Goal: Task Accomplishment & Management: Complete application form

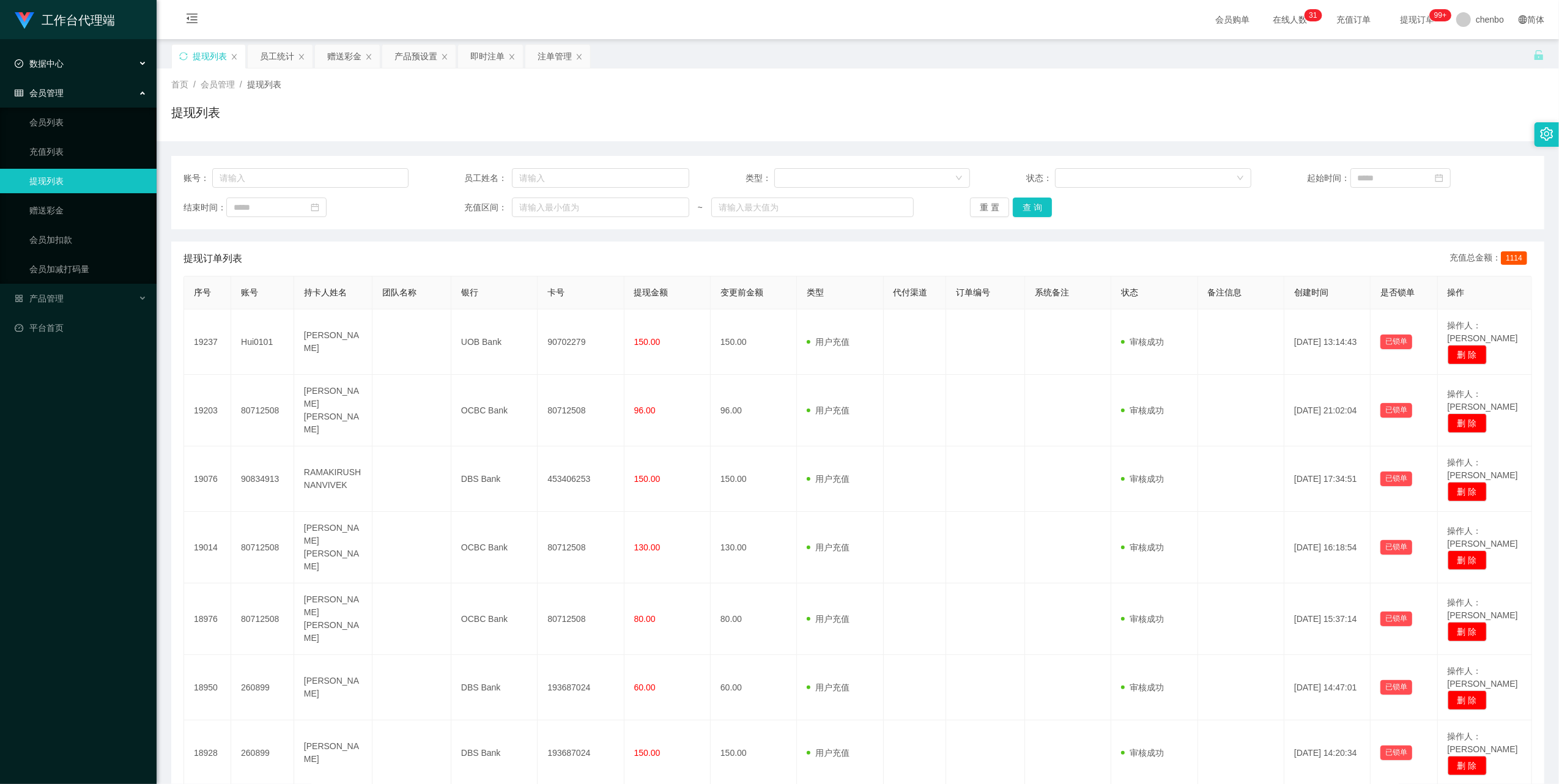
click at [64, 59] on div "数据中心" at bounding box center [78, 63] width 156 height 25
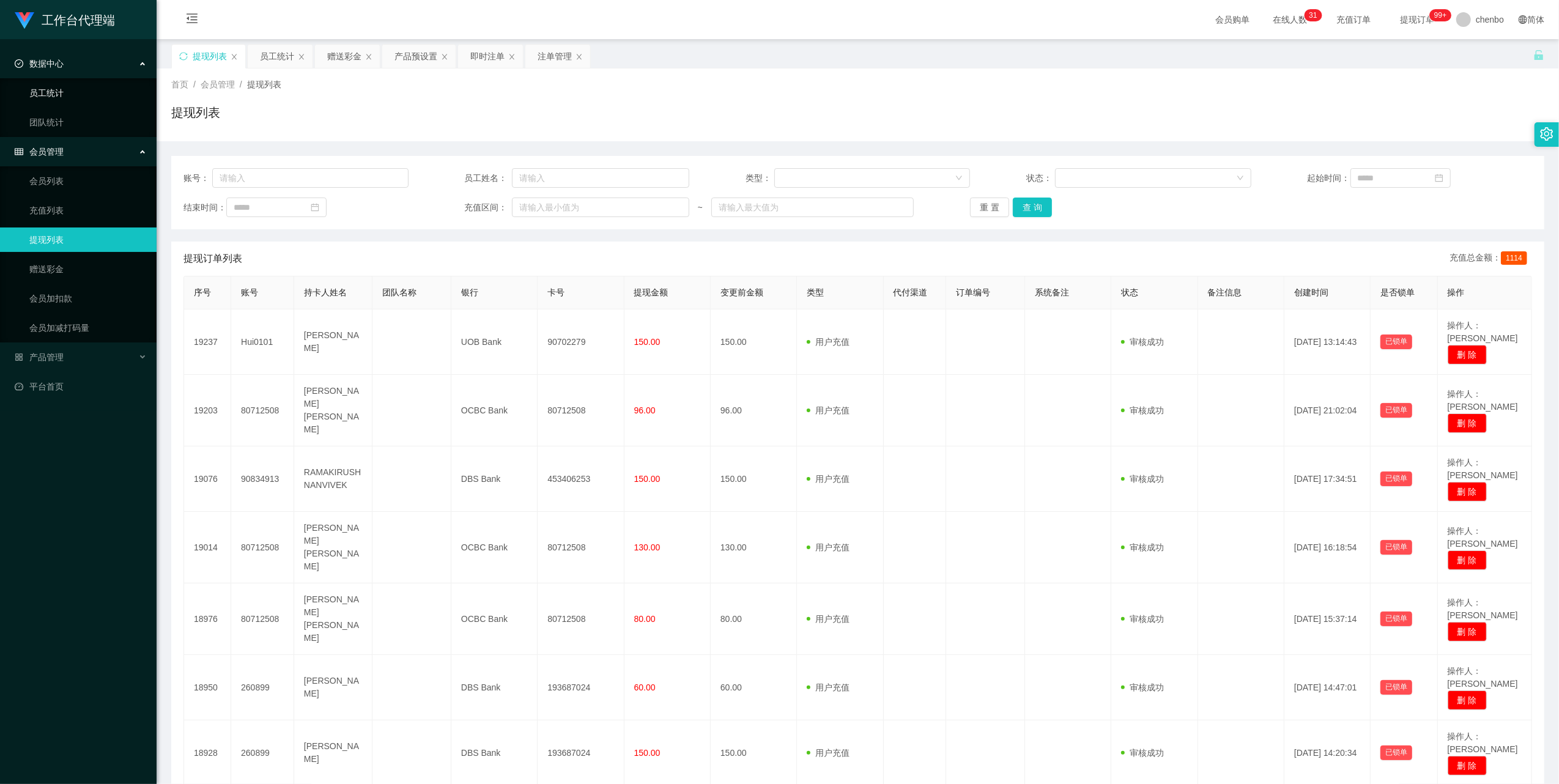
click at [56, 96] on link "员工统计" at bounding box center [88, 92] width 117 height 25
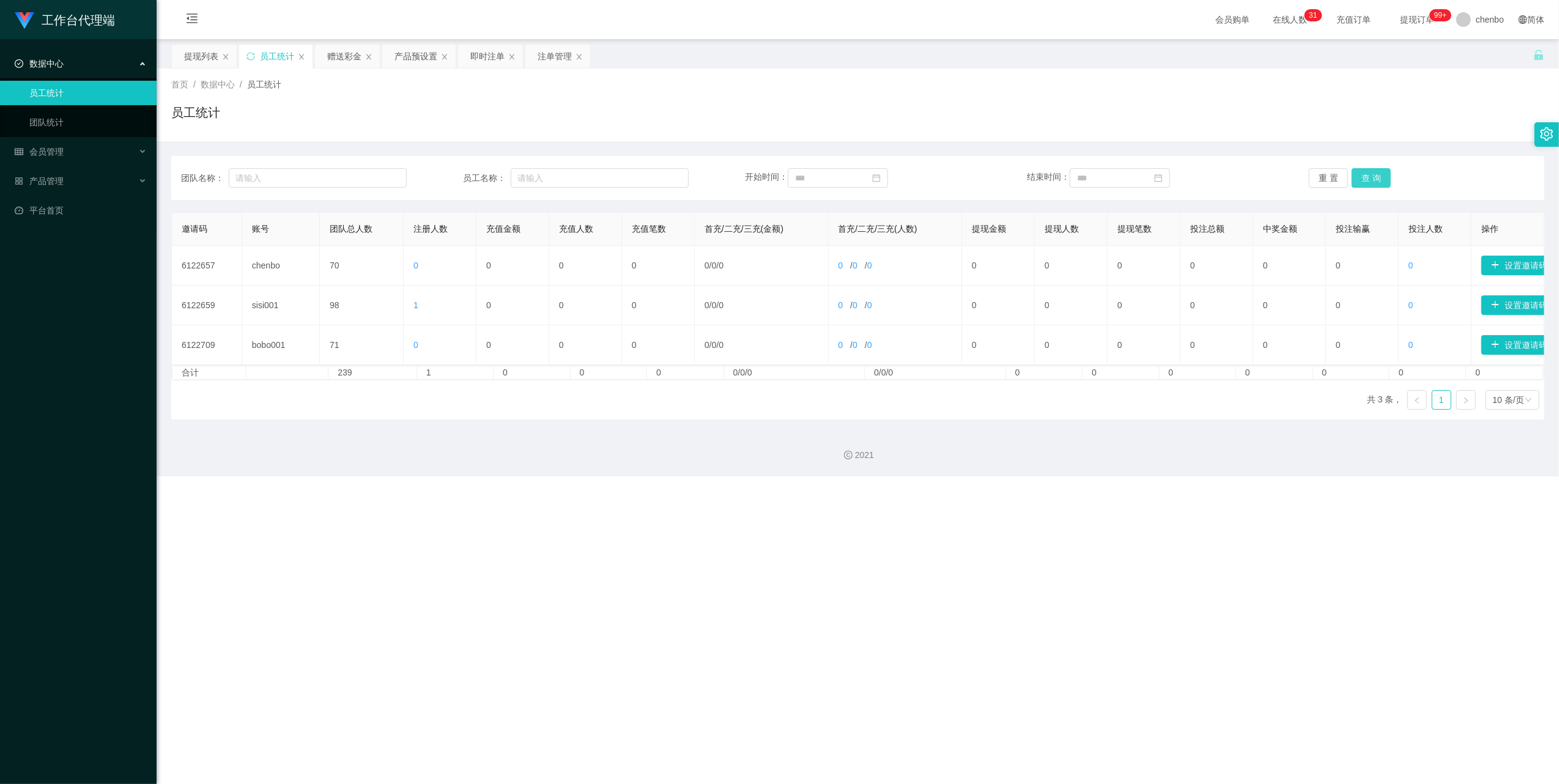
click at [1376, 177] on button "查 询" at bounding box center [1372, 178] width 39 height 20
click at [1376, 178] on button "查 询" at bounding box center [1372, 178] width 39 height 20
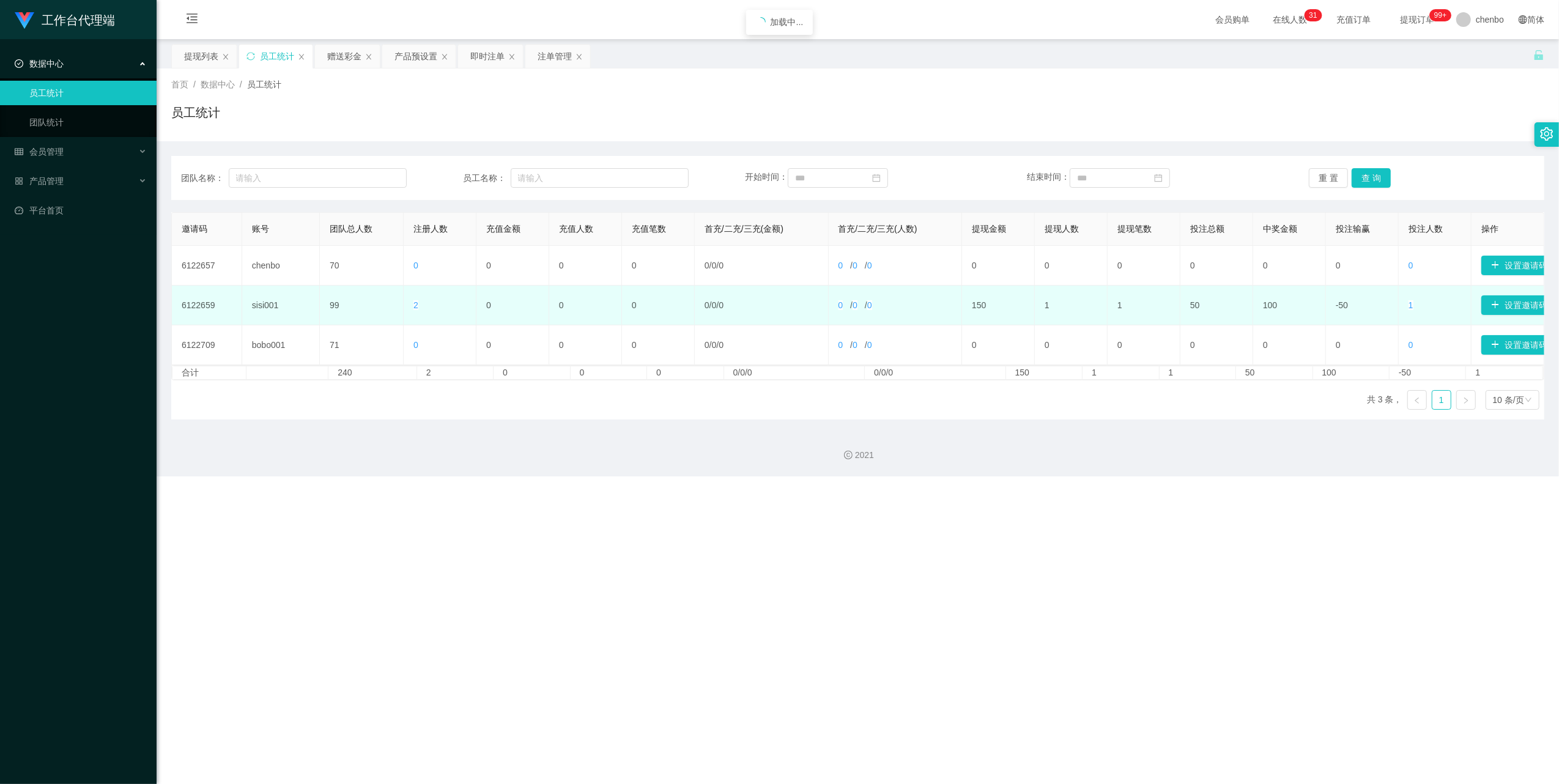
click at [414, 304] on span "2" at bounding box center [415, 305] width 5 height 10
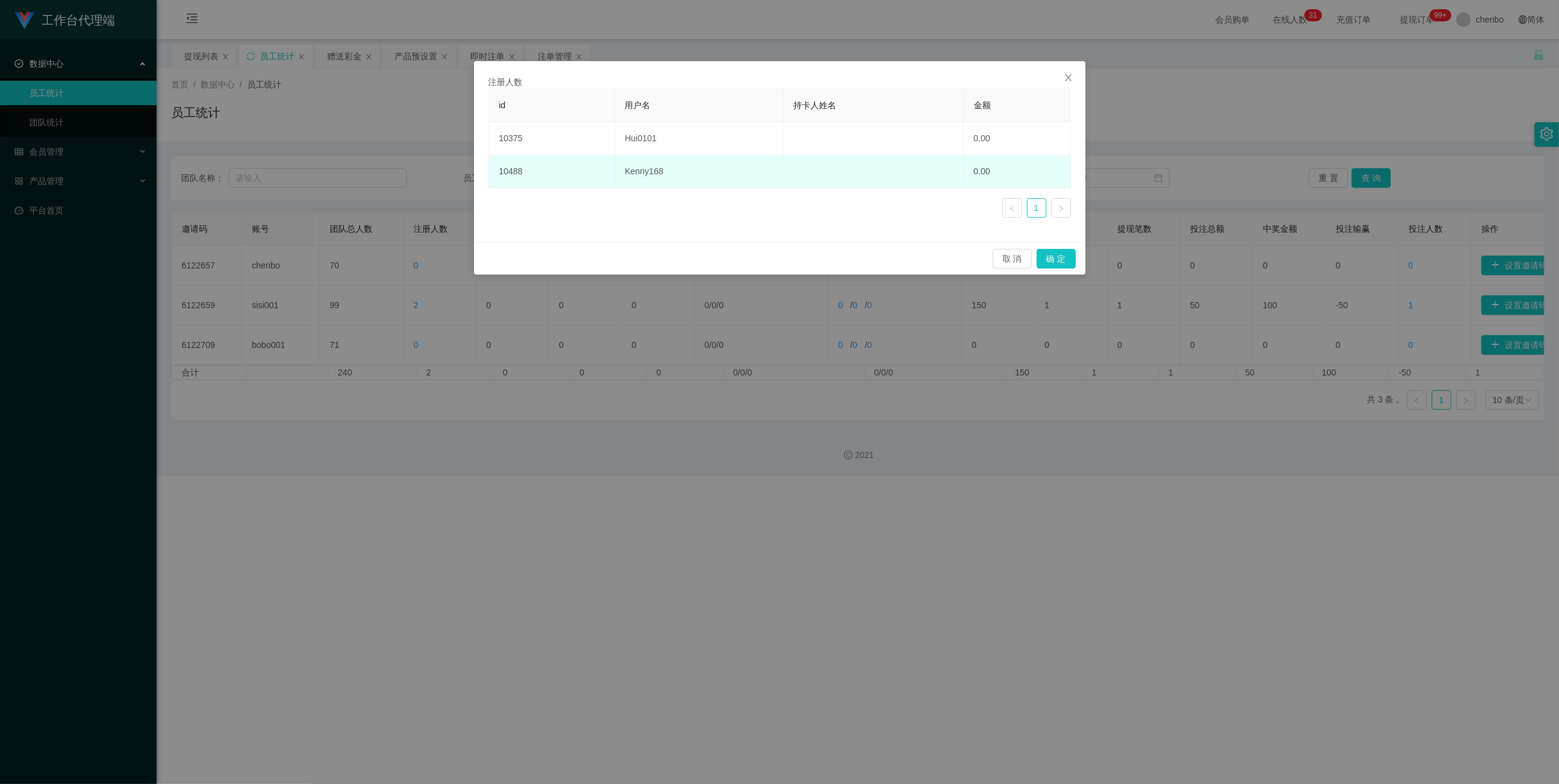
click at [635, 175] on td "Kenny168" at bounding box center [699, 172] width 168 height 33
copy td "Kenny168"
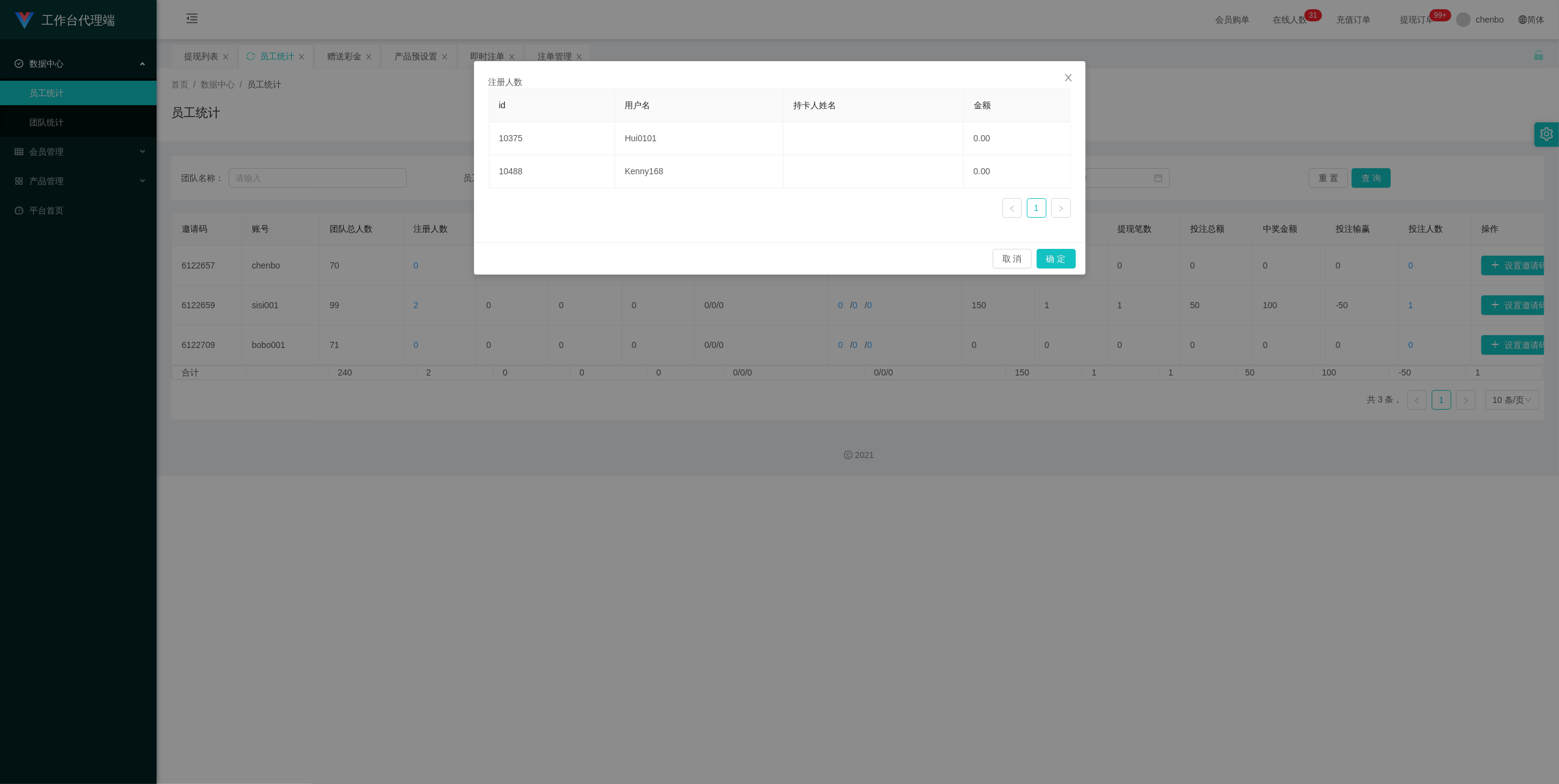
drag, startPoint x: 635, startPoint y: 175, endPoint x: 319, endPoint y: 406, distance: 391.4
click at [418, 524] on div "注册人数 id 用户名 持卡人姓名 金额 10375 Hui0101 0.00 10488 Kenny168 0.00 1 取 消 确 定" at bounding box center [780, 392] width 1559 height 784
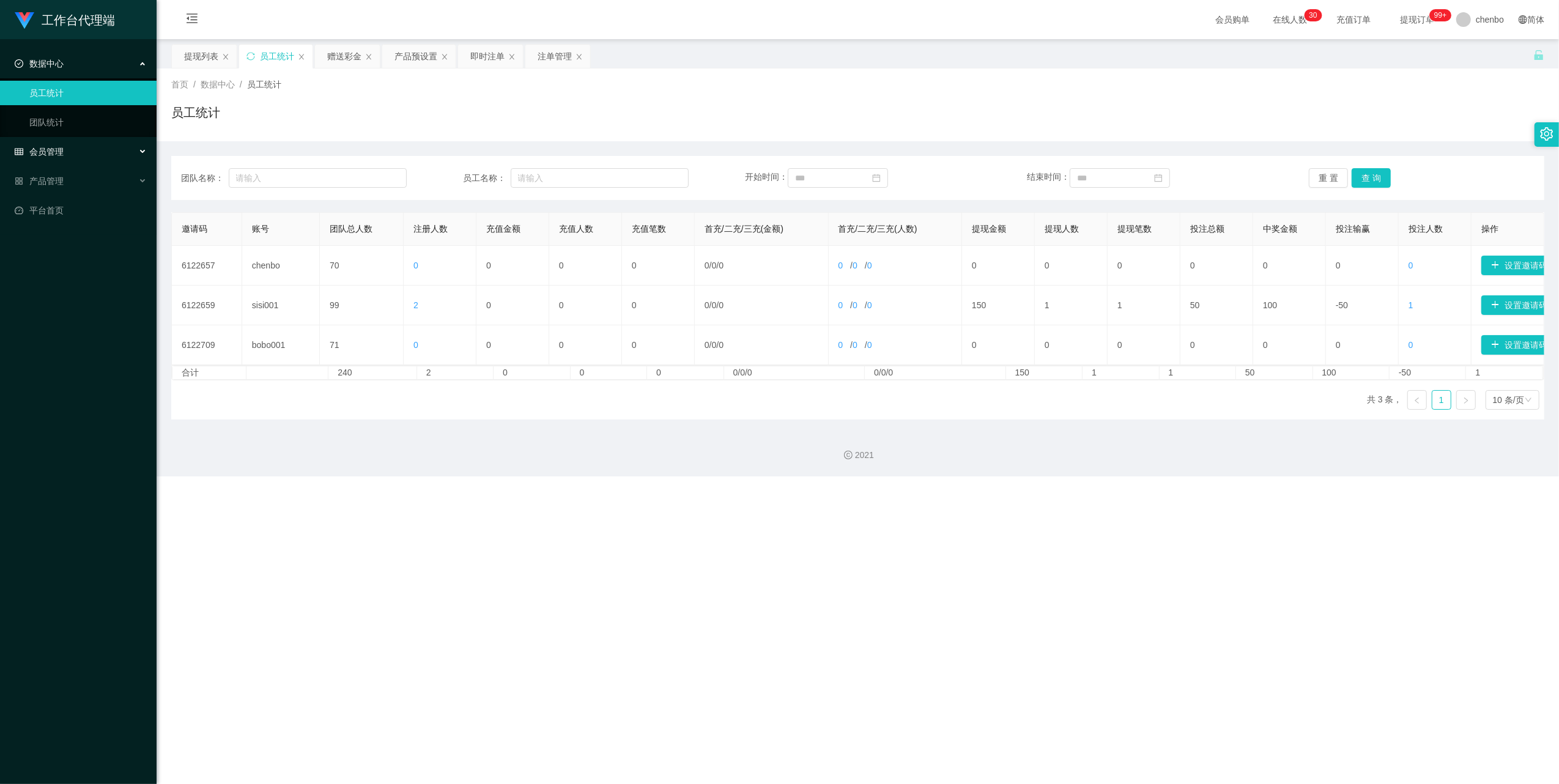
click at [55, 152] on span "会员管理" at bounding box center [39, 151] width 49 height 10
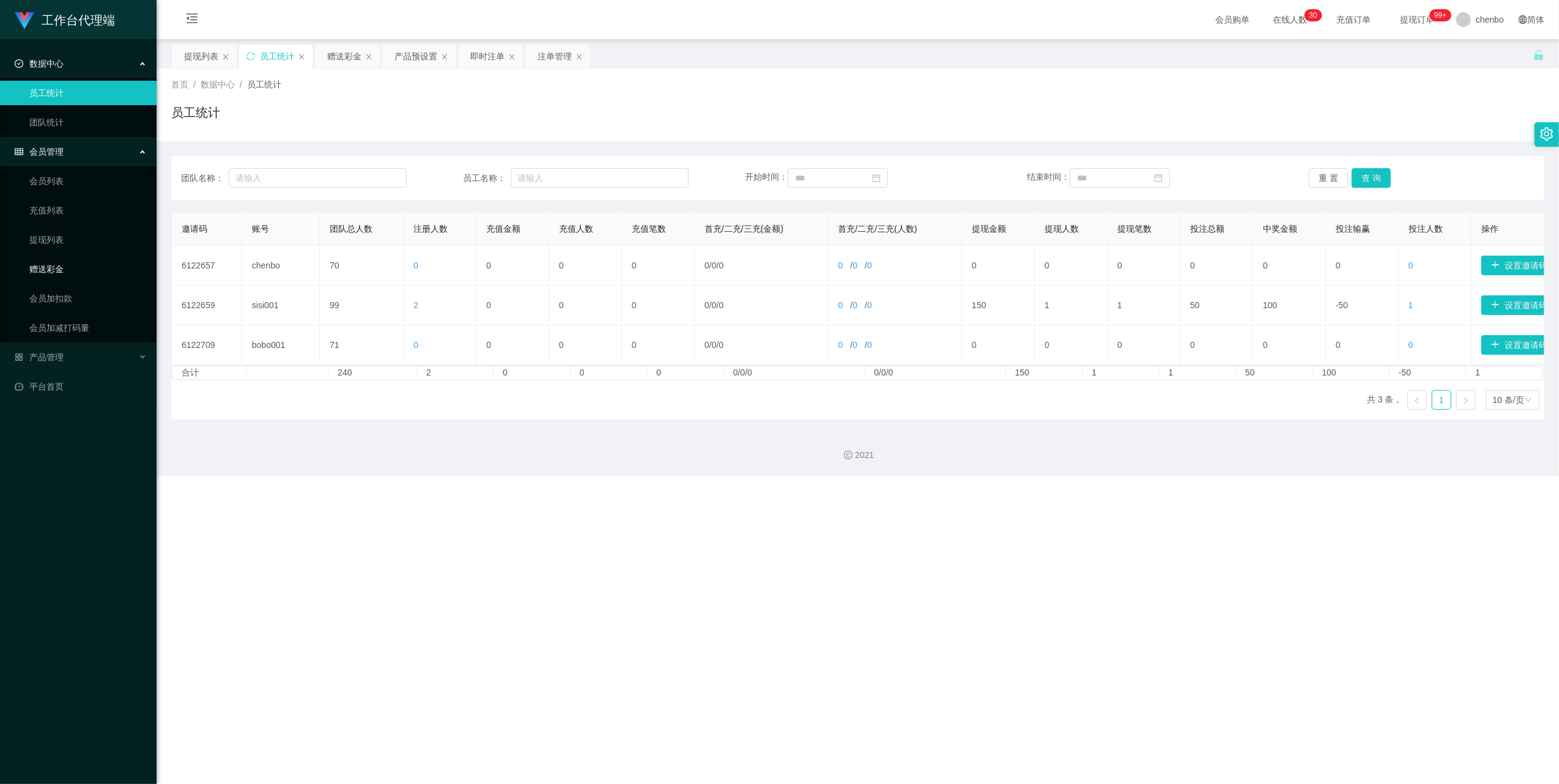
click at [57, 278] on link "赠送彩金" at bounding box center [88, 269] width 117 height 25
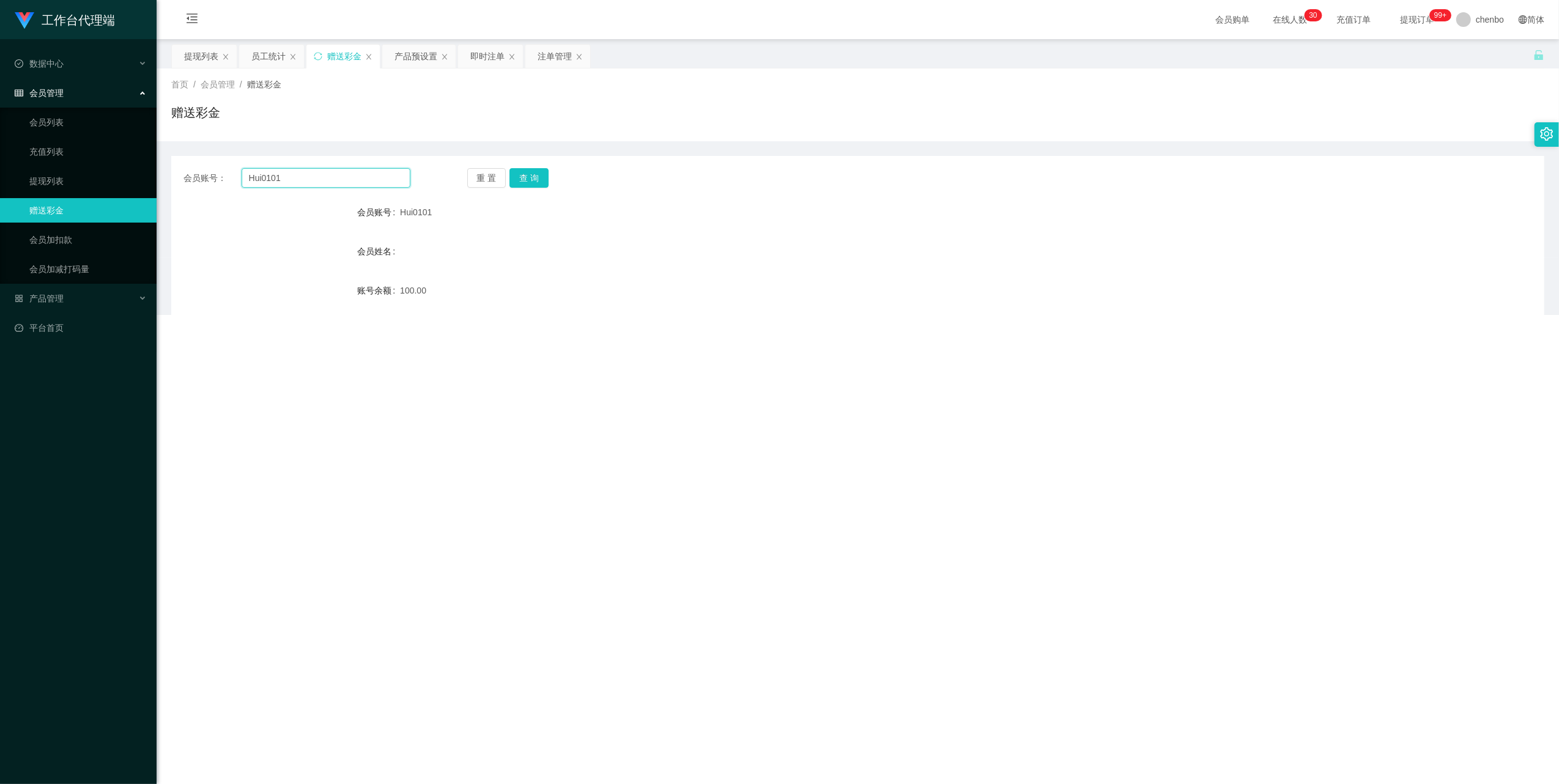
click at [296, 181] on input "Hui0101" at bounding box center [327, 178] width 169 height 20
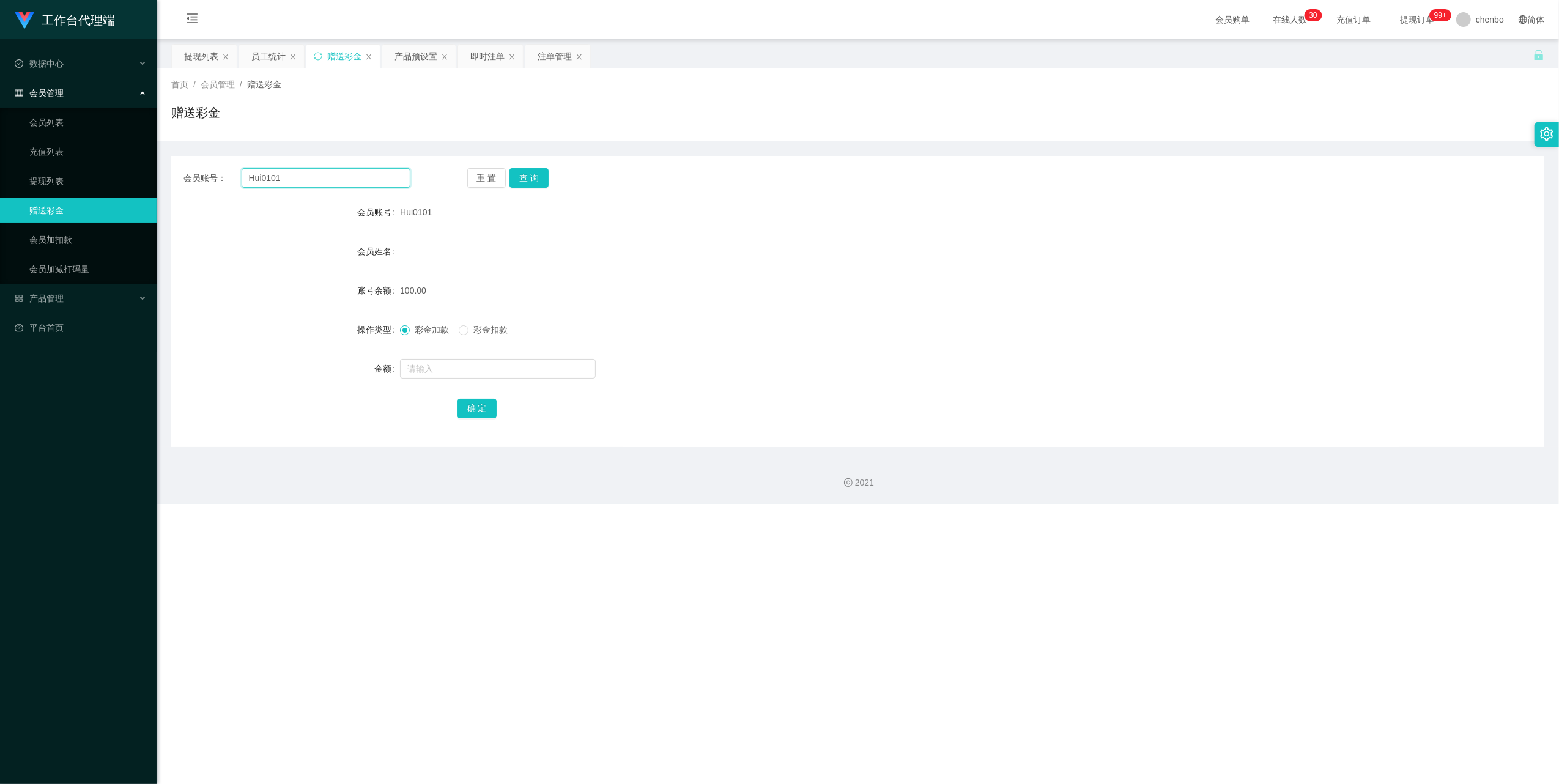
click at [296, 181] on input "Hui0101" at bounding box center [327, 178] width 169 height 20
paste input "Kenny168"
type input "Kenny168"
click at [532, 174] on button "查 询" at bounding box center [530, 178] width 39 height 20
click at [423, 361] on input "text" at bounding box center [497, 369] width 196 height 20
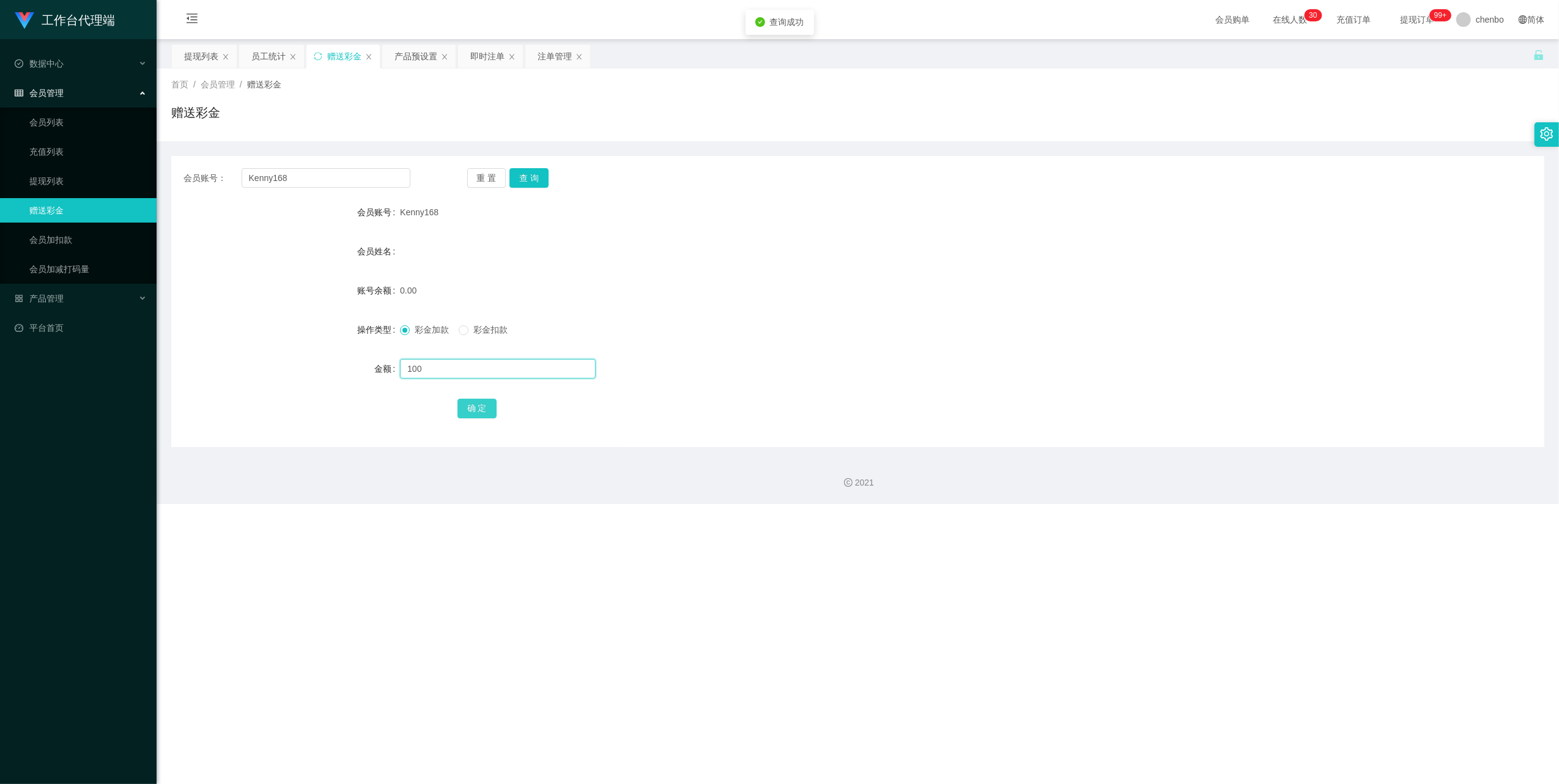
type input "100"
click at [478, 411] on button "确 定" at bounding box center [477, 408] width 39 height 20
drag, startPoint x: 904, startPoint y: 333, endPoint x: 1035, endPoint y: 198, distance: 188.1
click at [905, 332] on div "彩金加款 彩金扣款" at bounding box center [800, 330] width 801 height 25
click at [52, 294] on span "产品管理" at bounding box center [39, 298] width 49 height 10
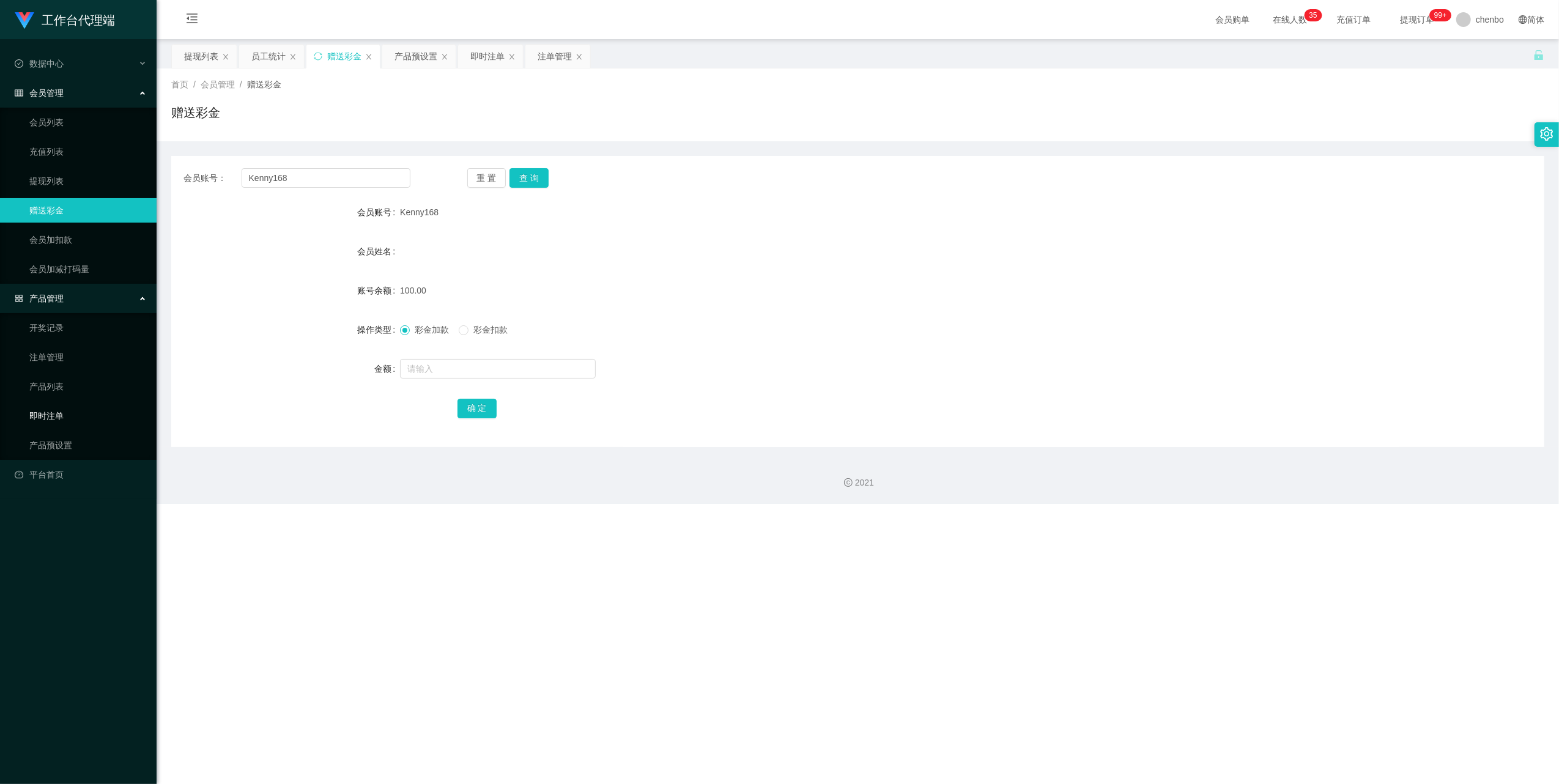
click at [54, 424] on link "即时注单" at bounding box center [88, 415] width 117 height 25
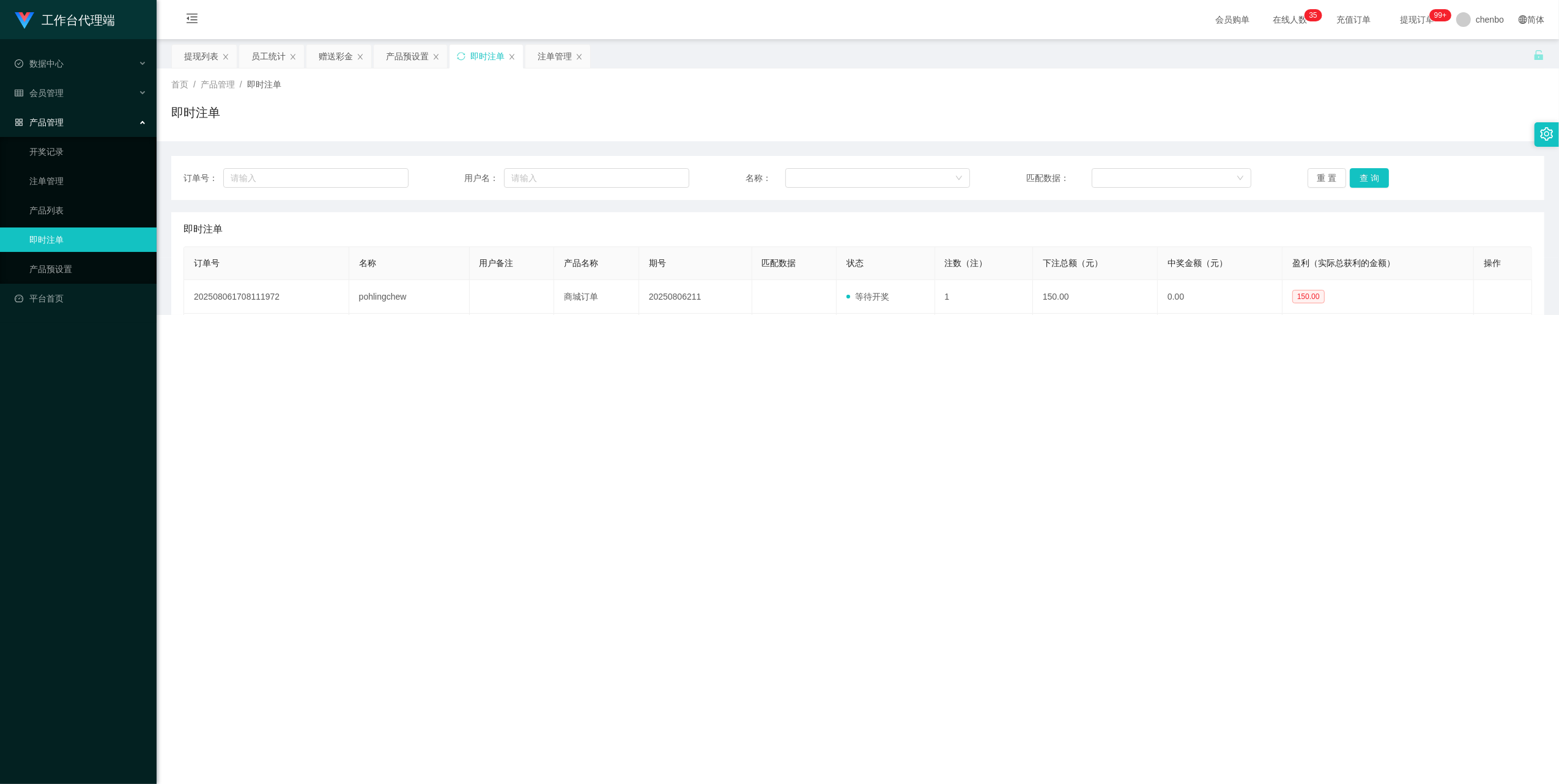
click at [62, 431] on div "工作台代理端 数据中心 员工统计 团队统计 会员管理 会员列表 充值列表 提现列表 赠送彩金 会员加扣款 会员加减打码量 产品管理 开奖记录 注单管理 产品列…" at bounding box center [78, 392] width 156 height 784
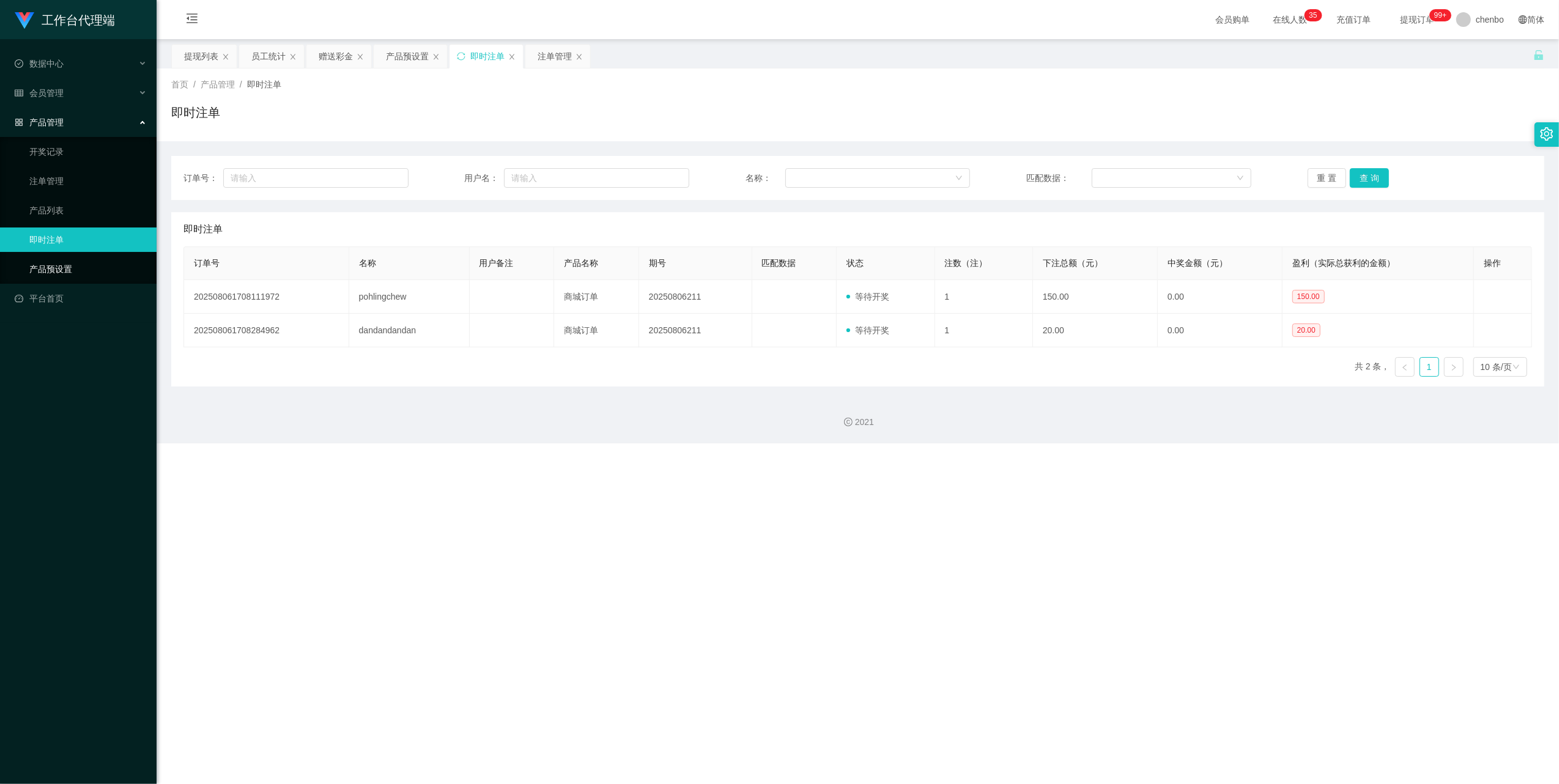
click at [65, 262] on link "产品预设置" at bounding box center [88, 269] width 117 height 25
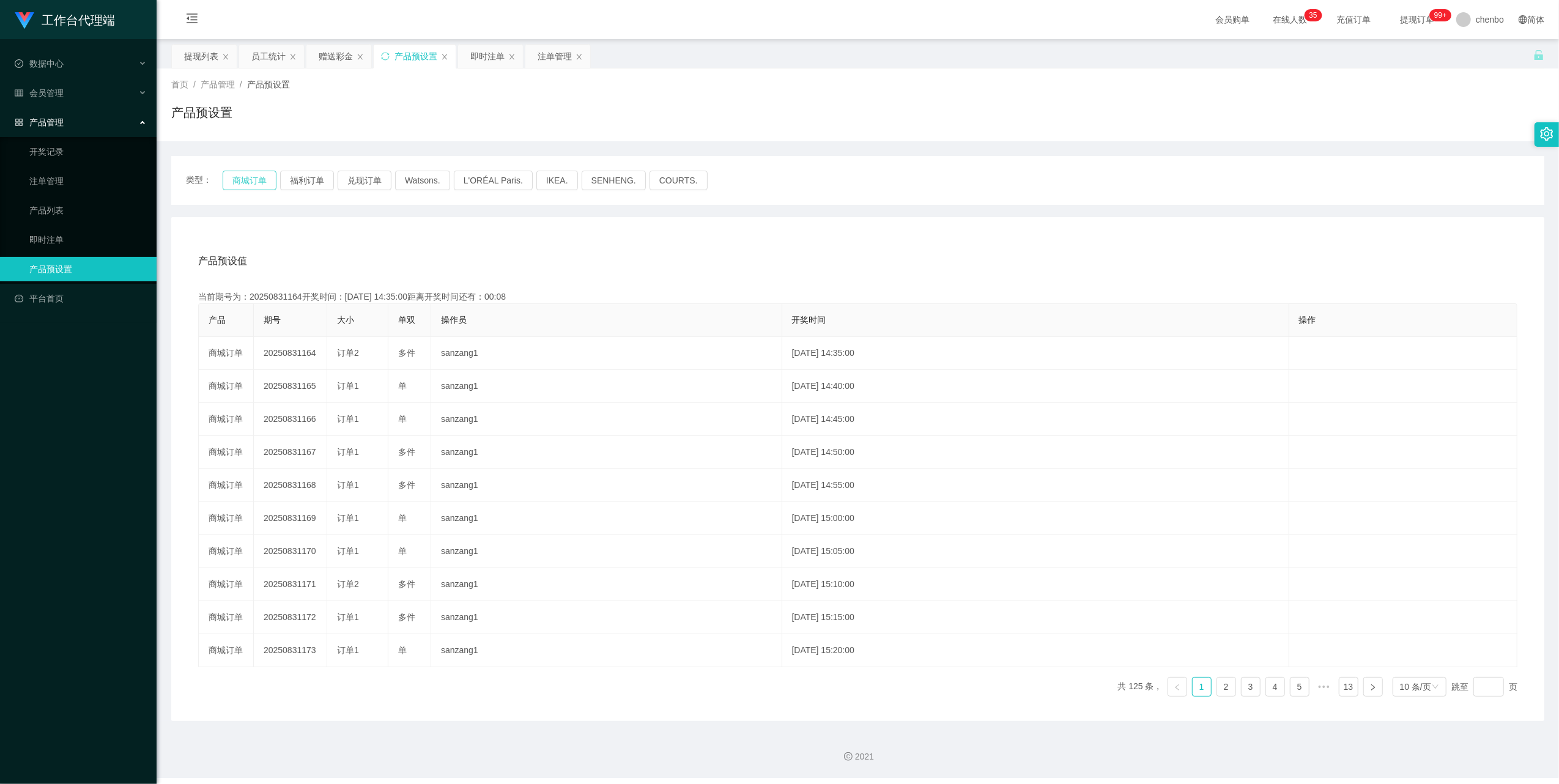
click at [255, 181] on button "商城订单" at bounding box center [249, 180] width 54 height 20
click at [49, 88] on span "会员管理" at bounding box center [39, 92] width 49 height 10
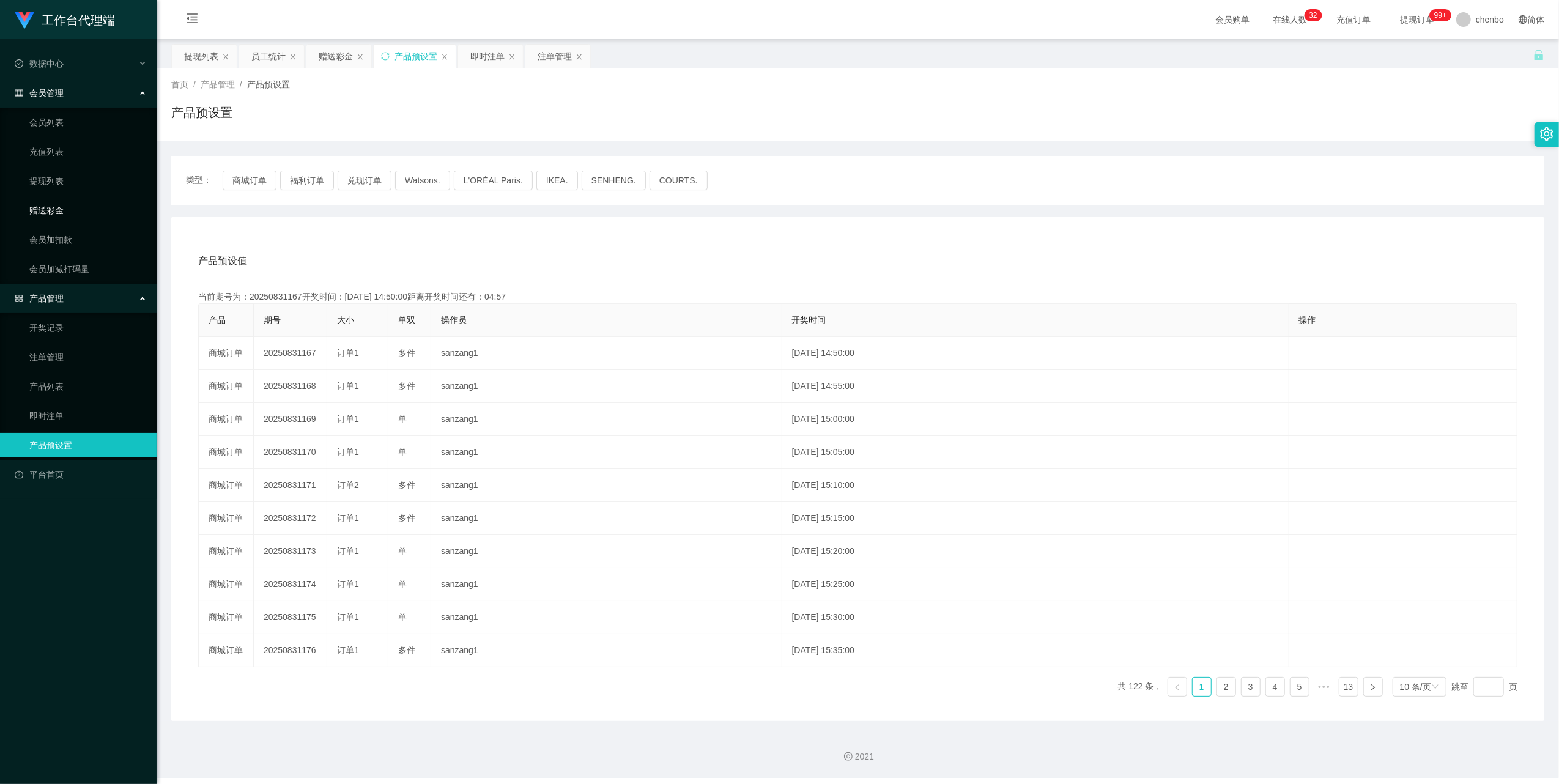
click at [60, 215] on link "赠送彩金" at bounding box center [88, 210] width 117 height 25
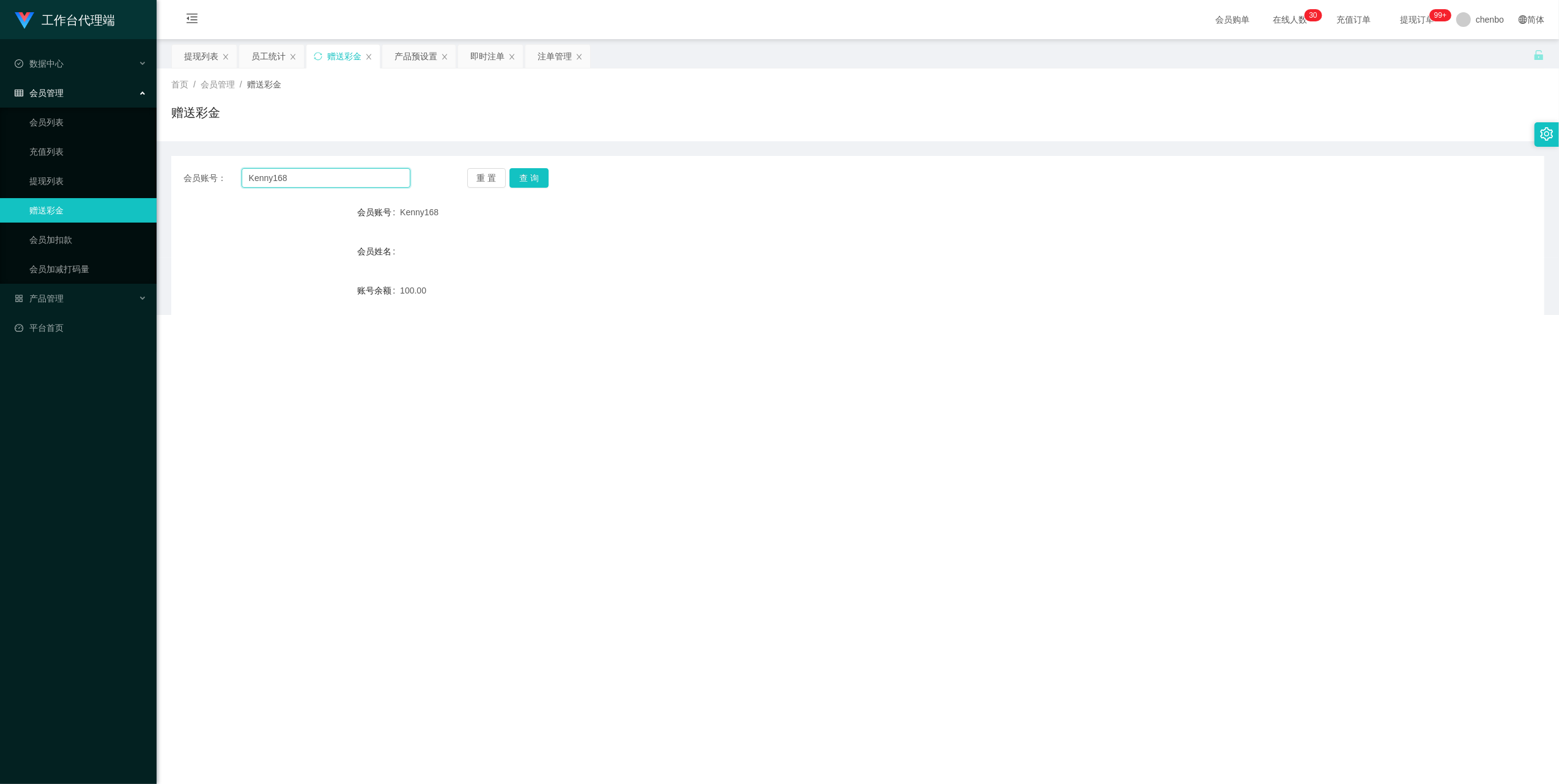
click at [323, 181] on input "Kenny168" at bounding box center [327, 178] width 169 height 20
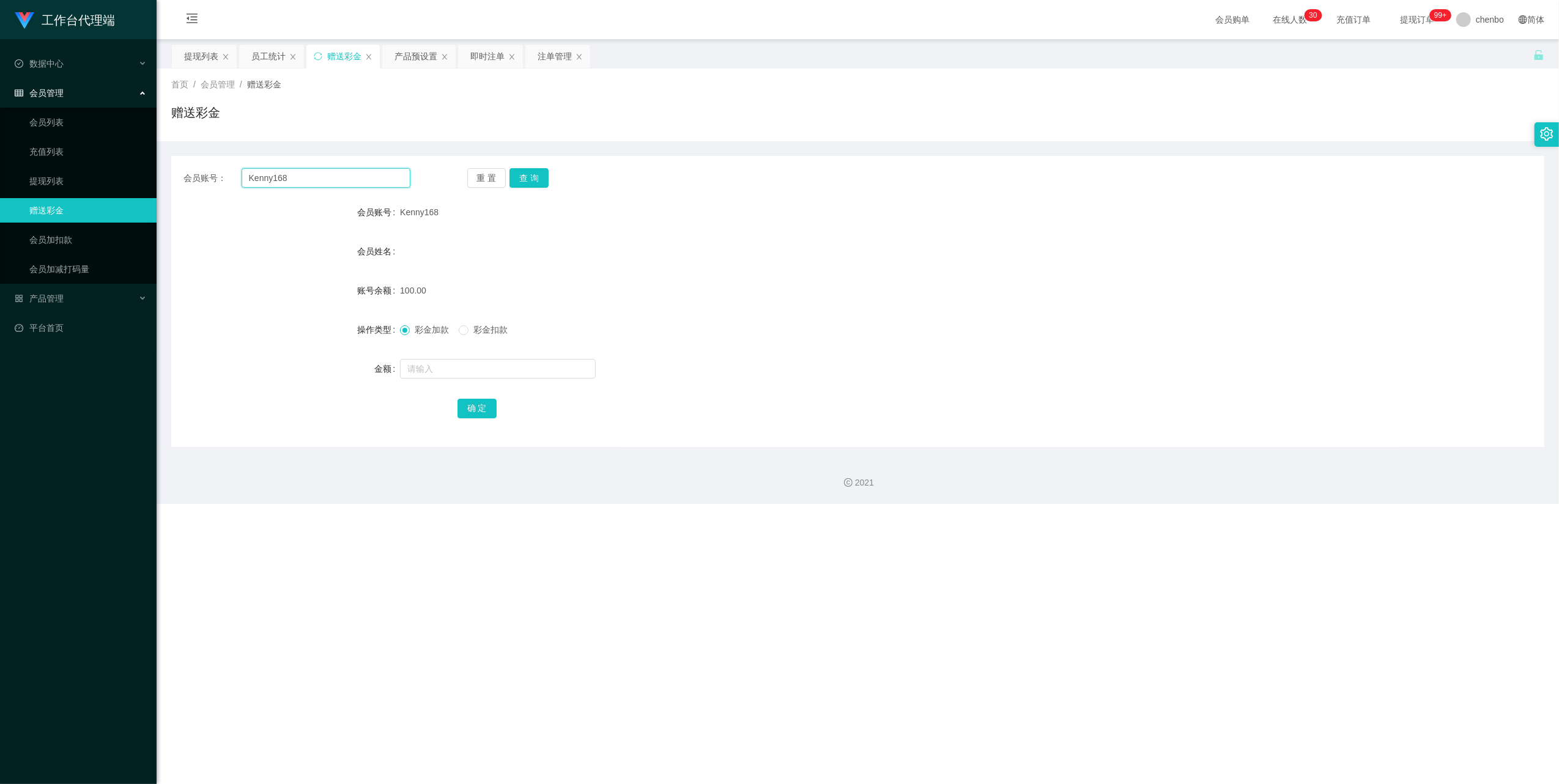
click at [323, 181] on input "Kenny168" at bounding box center [327, 178] width 169 height 20
click at [540, 177] on button "查 询" at bounding box center [530, 178] width 39 height 20
click at [540, 177] on button "查 询" at bounding box center [535, 178] width 52 height 20
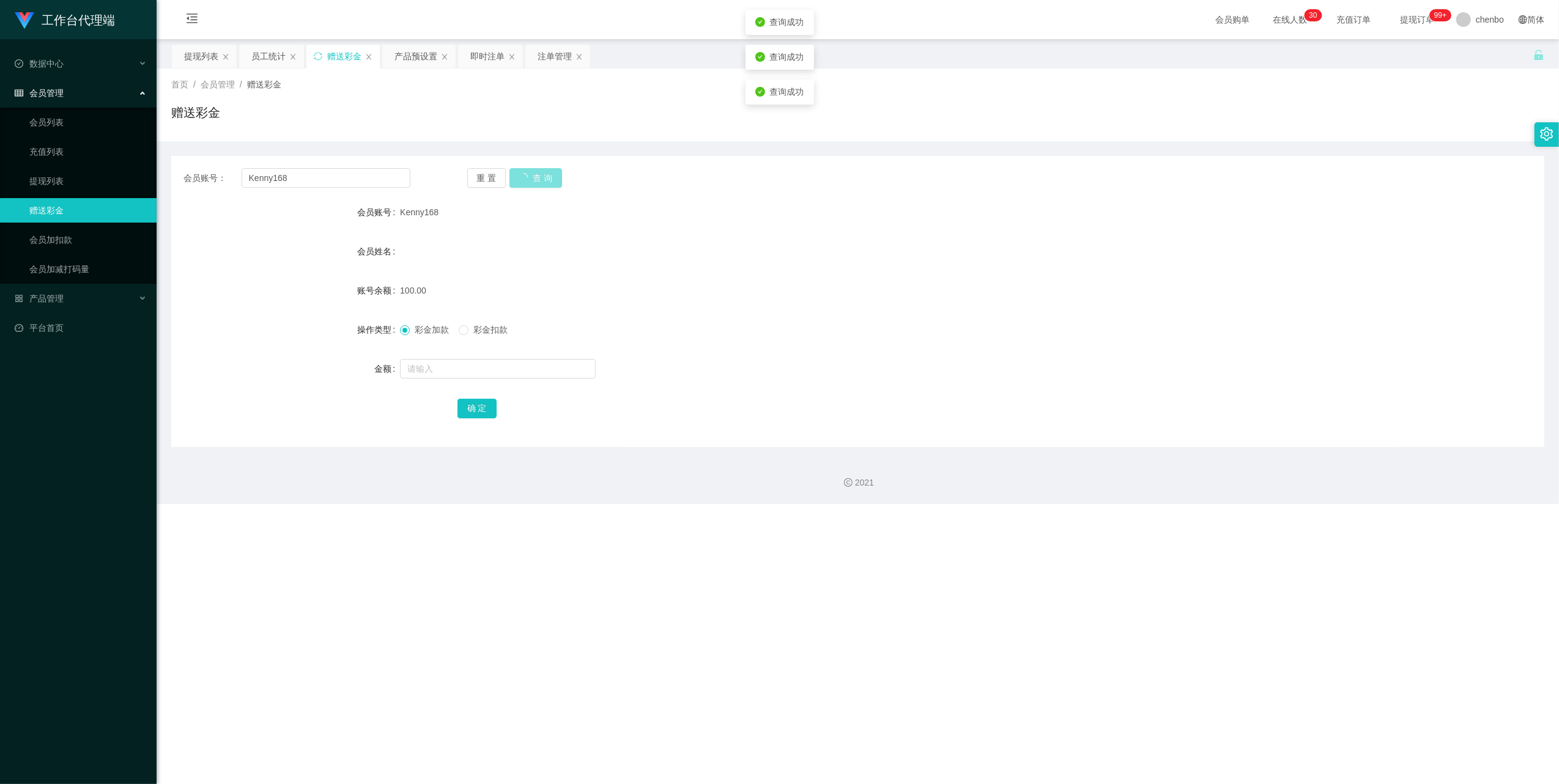
click at [540, 177] on button "查 询" at bounding box center [535, 178] width 52 height 20
click at [326, 175] on input "Kenny168" at bounding box center [327, 178] width 169 height 20
click at [531, 175] on button "查 询" at bounding box center [530, 178] width 39 height 20
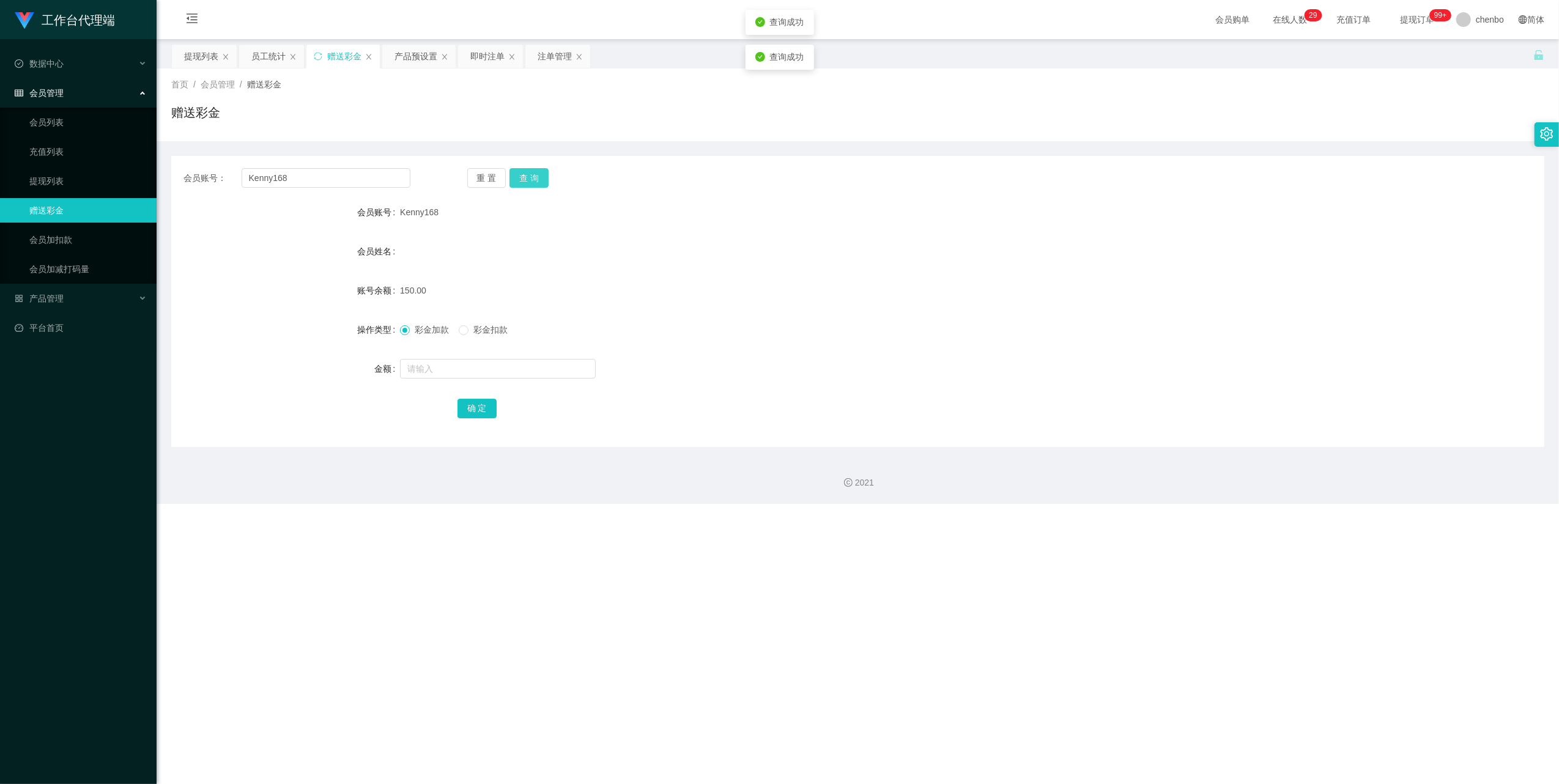
click at [531, 175] on button "查 询" at bounding box center [530, 178] width 39 height 20
click at [49, 177] on link "提现列表" at bounding box center [88, 181] width 117 height 25
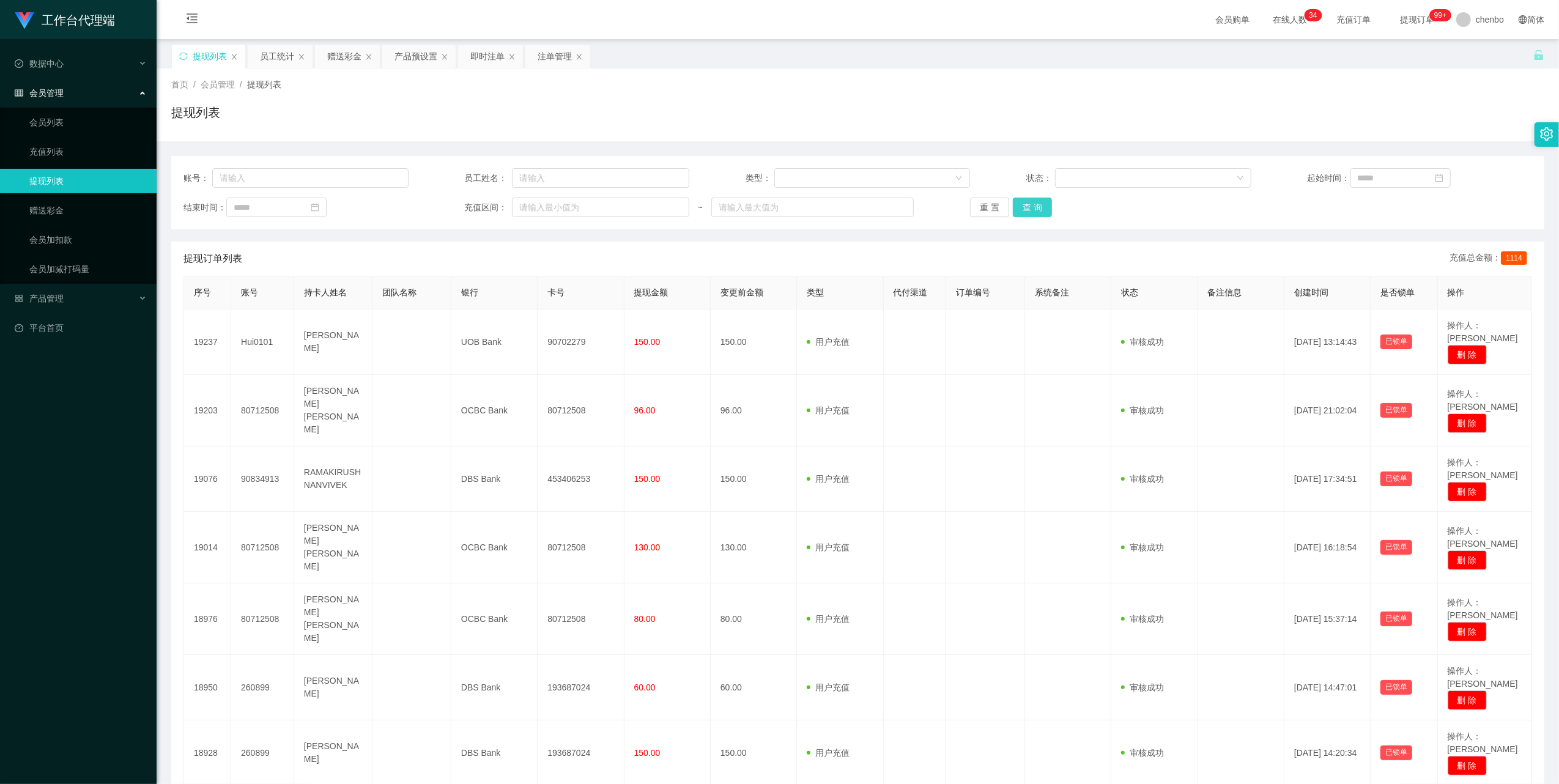
click at [1032, 213] on button "查 询" at bounding box center [1032, 208] width 39 height 20
click at [1032, 213] on div "重 置 查 询" at bounding box center [1083, 208] width 225 height 20
click at [1386, 74] on div "首页 / 会员管理 / 提现列表 / 提现列表" at bounding box center [857, 105] width 1403 height 73
click at [1037, 211] on button "查 询" at bounding box center [1032, 208] width 39 height 20
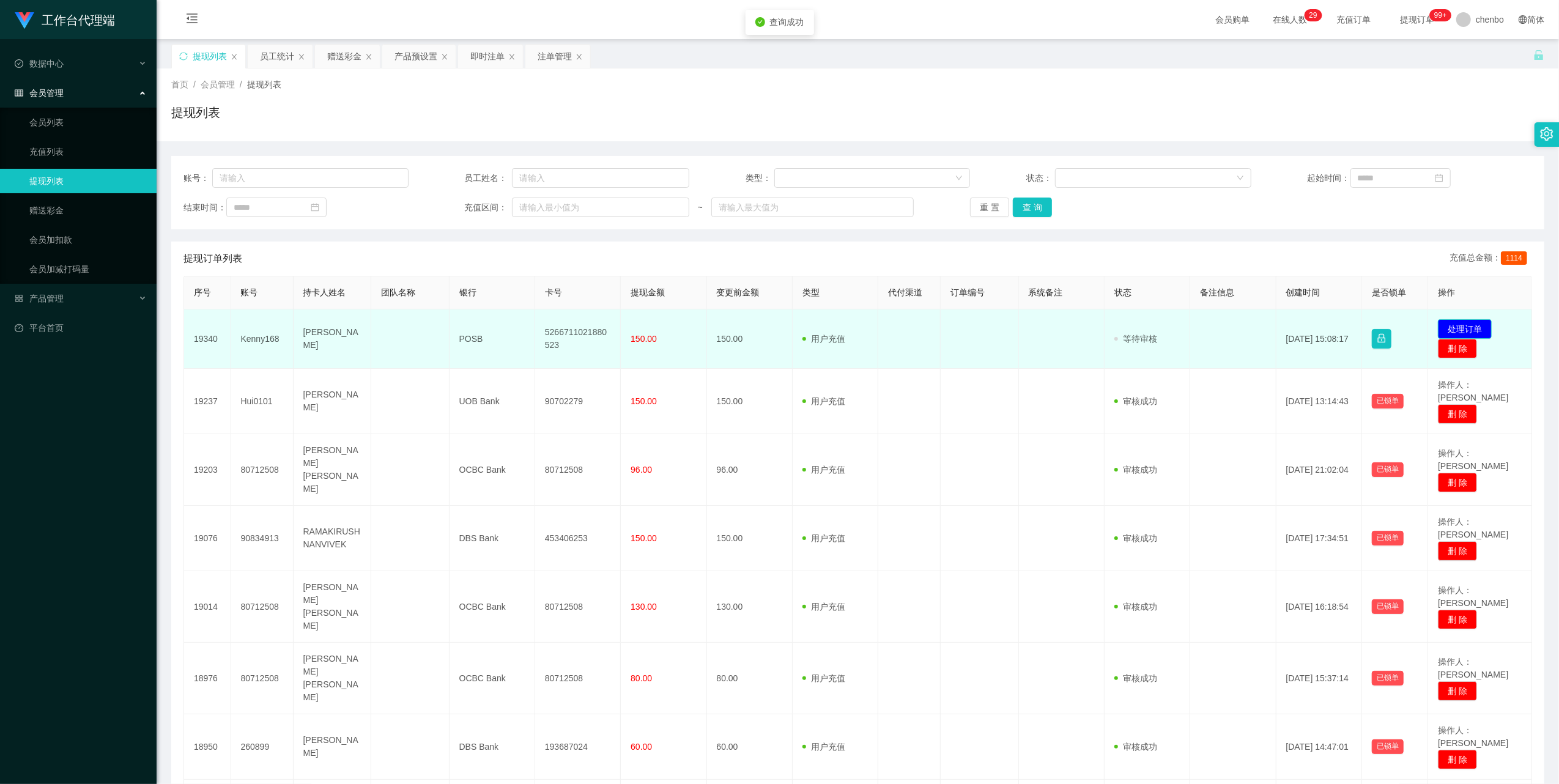
click at [1447, 321] on button "处理订单" at bounding box center [1465, 329] width 54 height 20
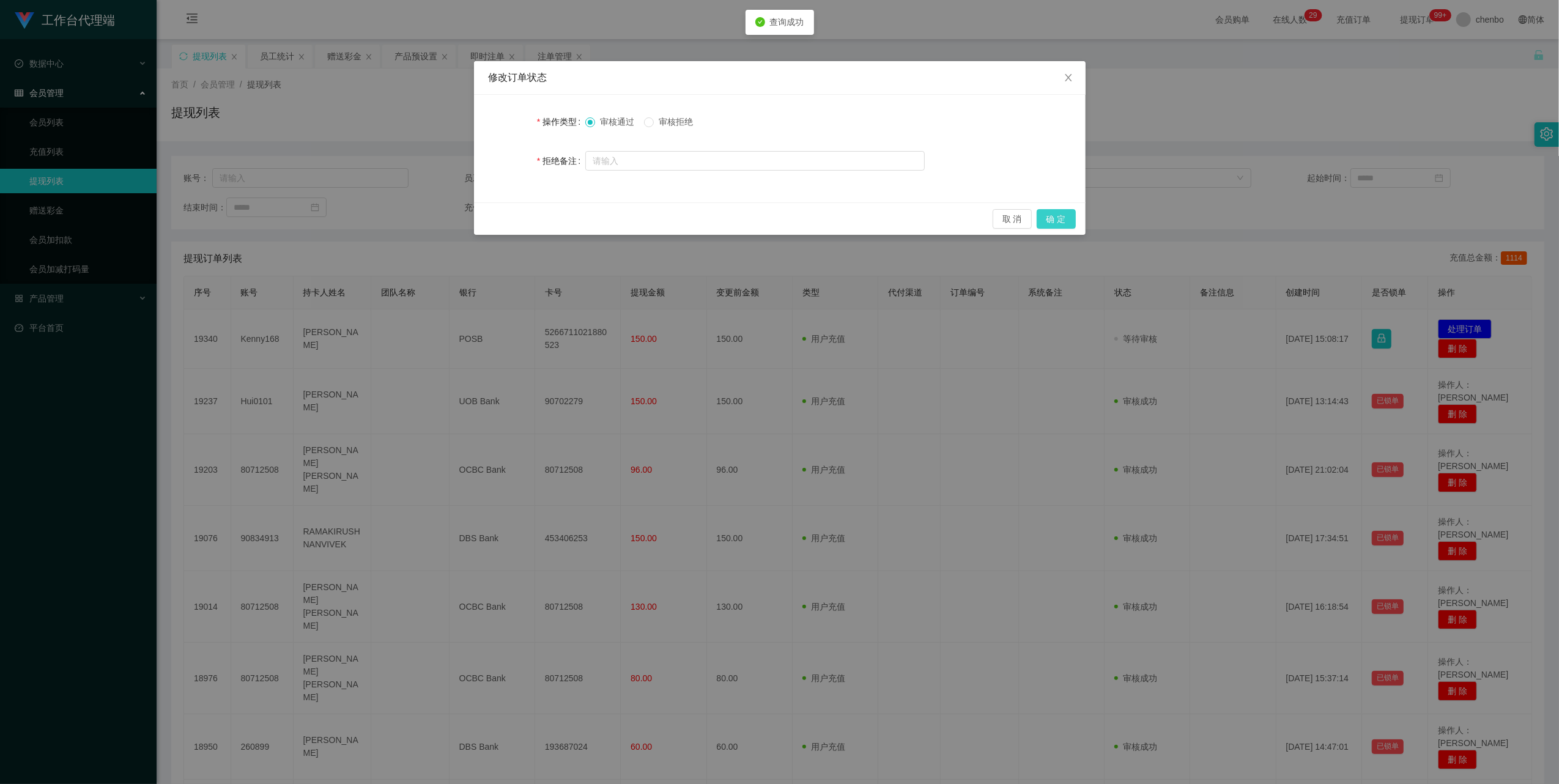
click at [1061, 218] on button "确 定" at bounding box center [1056, 219] width 39 height 20
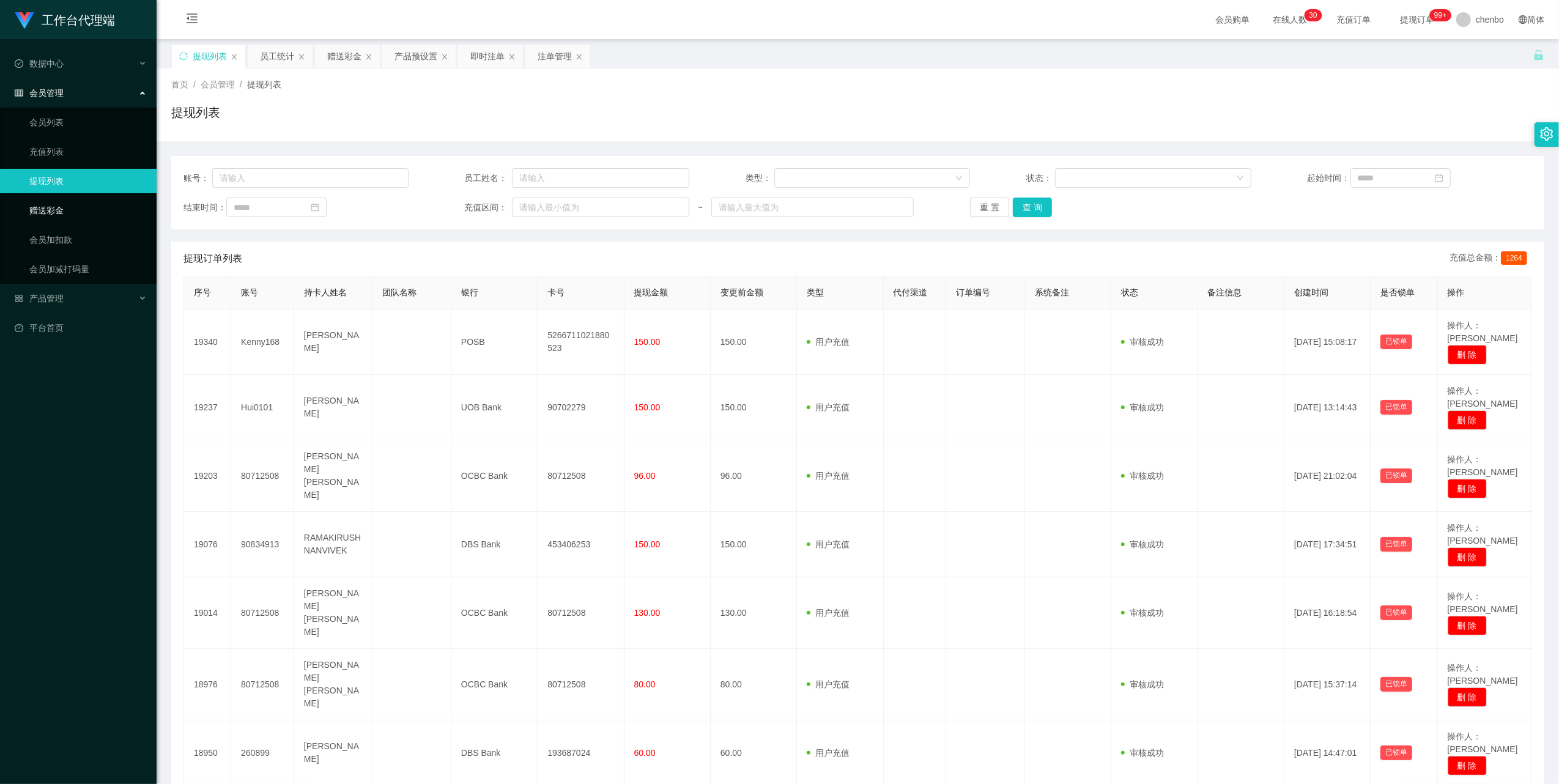
click at [43, 207] on link "赠送彩金" at bounding box center [88, 210] width 117 height 25
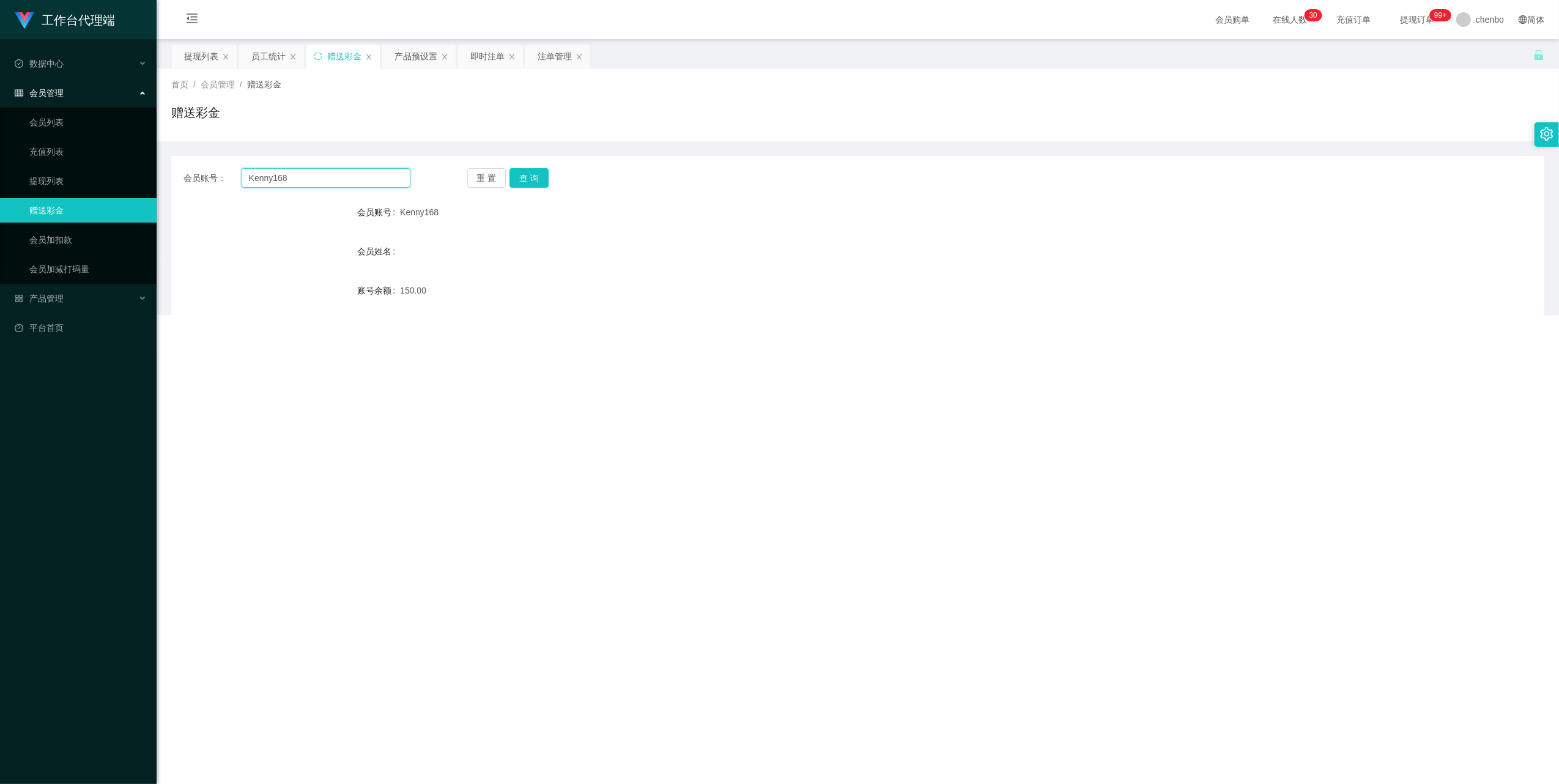
click at [334, 181] on input "Kenny168" at bounding box center [327, 178] width 169 height 20
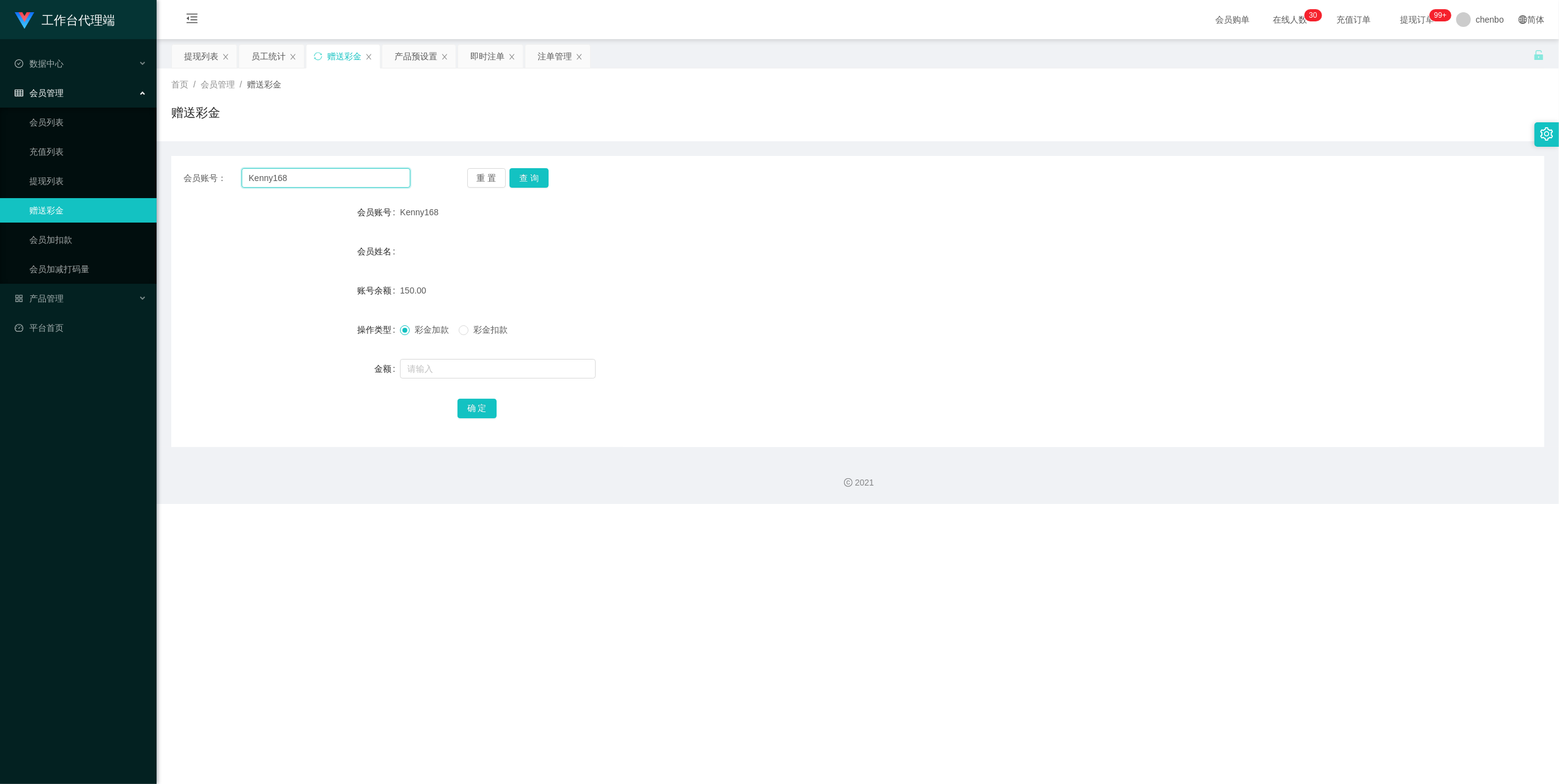
click at [334, 181] on input "Kenny168" at bounding box center [327, 178] width 169 height 20
paste input "Hui0101"
type input "Hui0101"
click at [520, 176] on button "查 询" at bounding box center [530, 178] width 39 height 20
click at [468, 372] on input "text" at bounding box center [497, 369] width 196 height 20
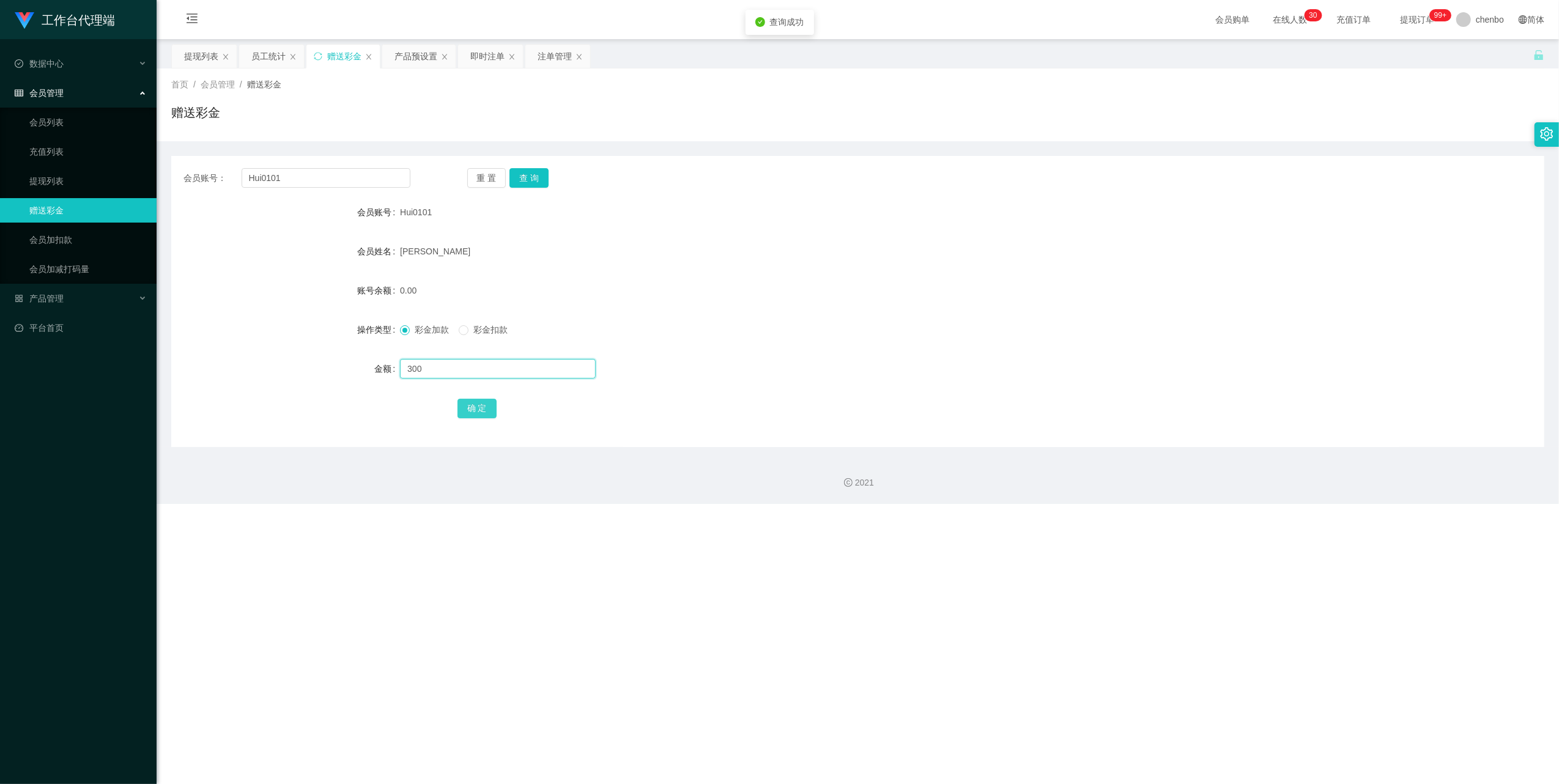
type input "300"
click at [469, 404] on button "确 定" at bounding box center [477, 408] width 39 height 20
click at [741, 335] on div "彩金加款 彩金扣款" at bounding box center [800, 330] width 801 height 25
